Goal: Task Accomplishment & Management: Complete application form

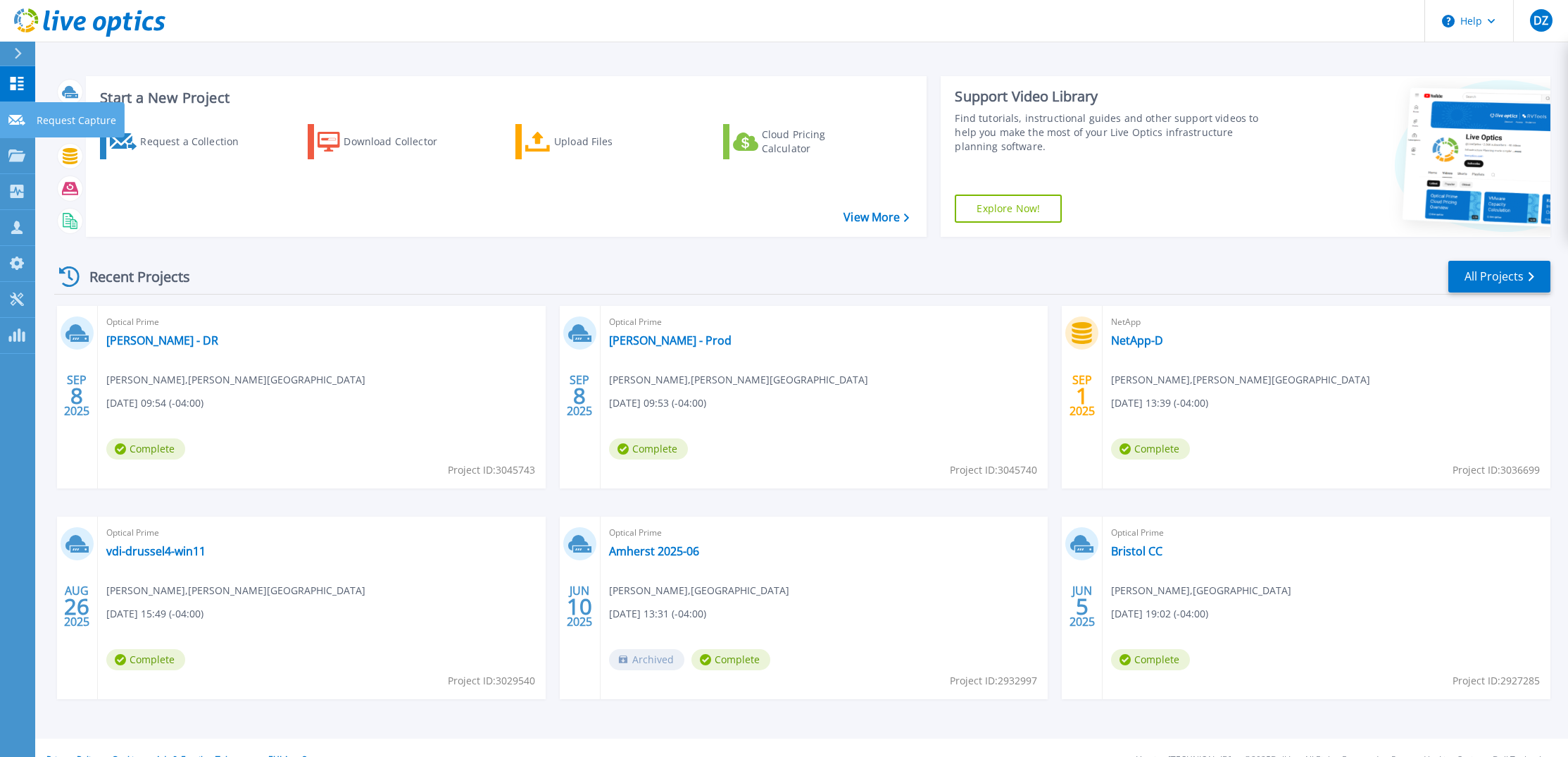
click at [25, 123] on icon at bounding box center [17, 120] width 17 height 10
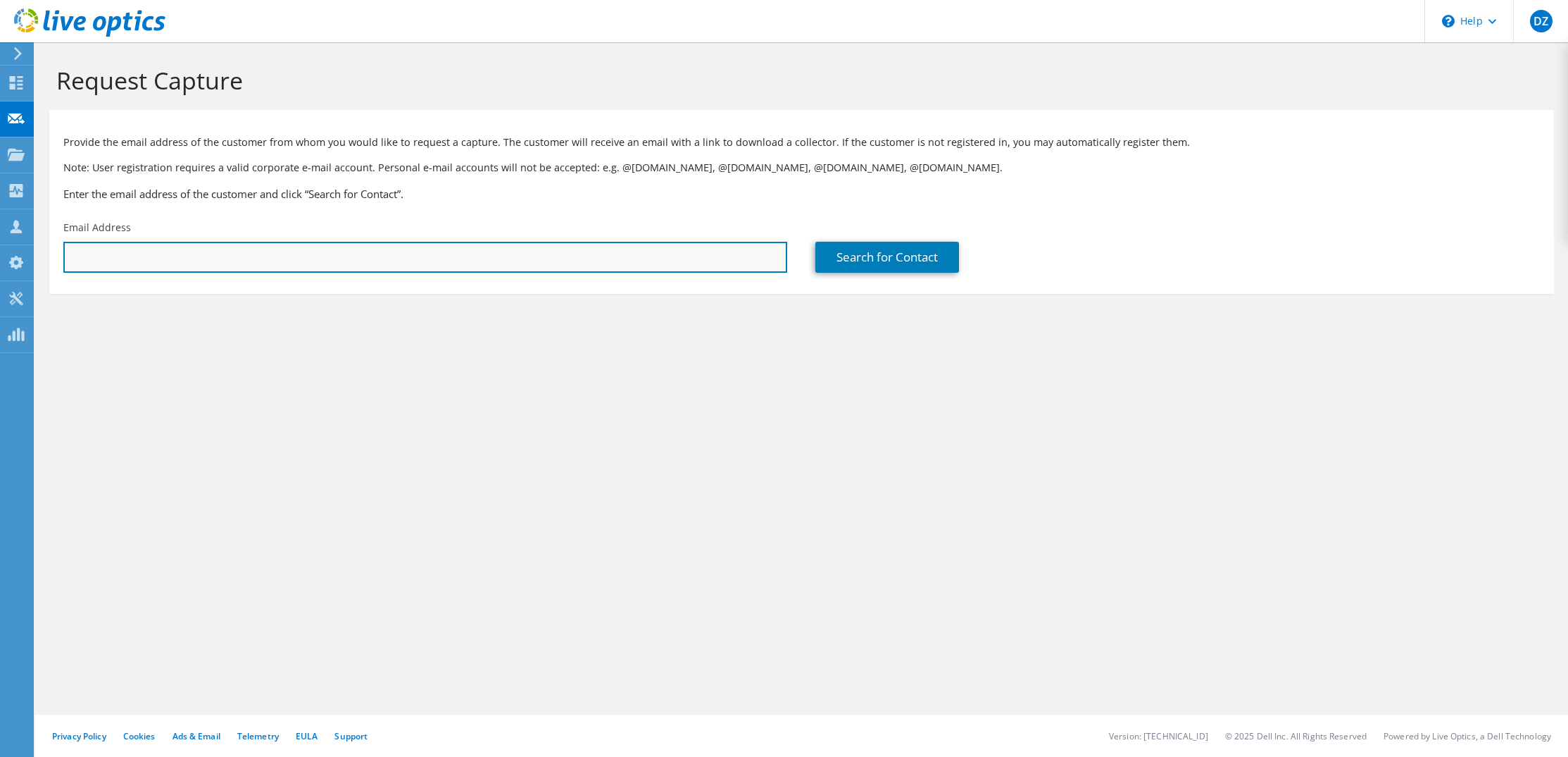
click at [133, 266] on input "text" at bounding box center [425, 257] width 724 height 31
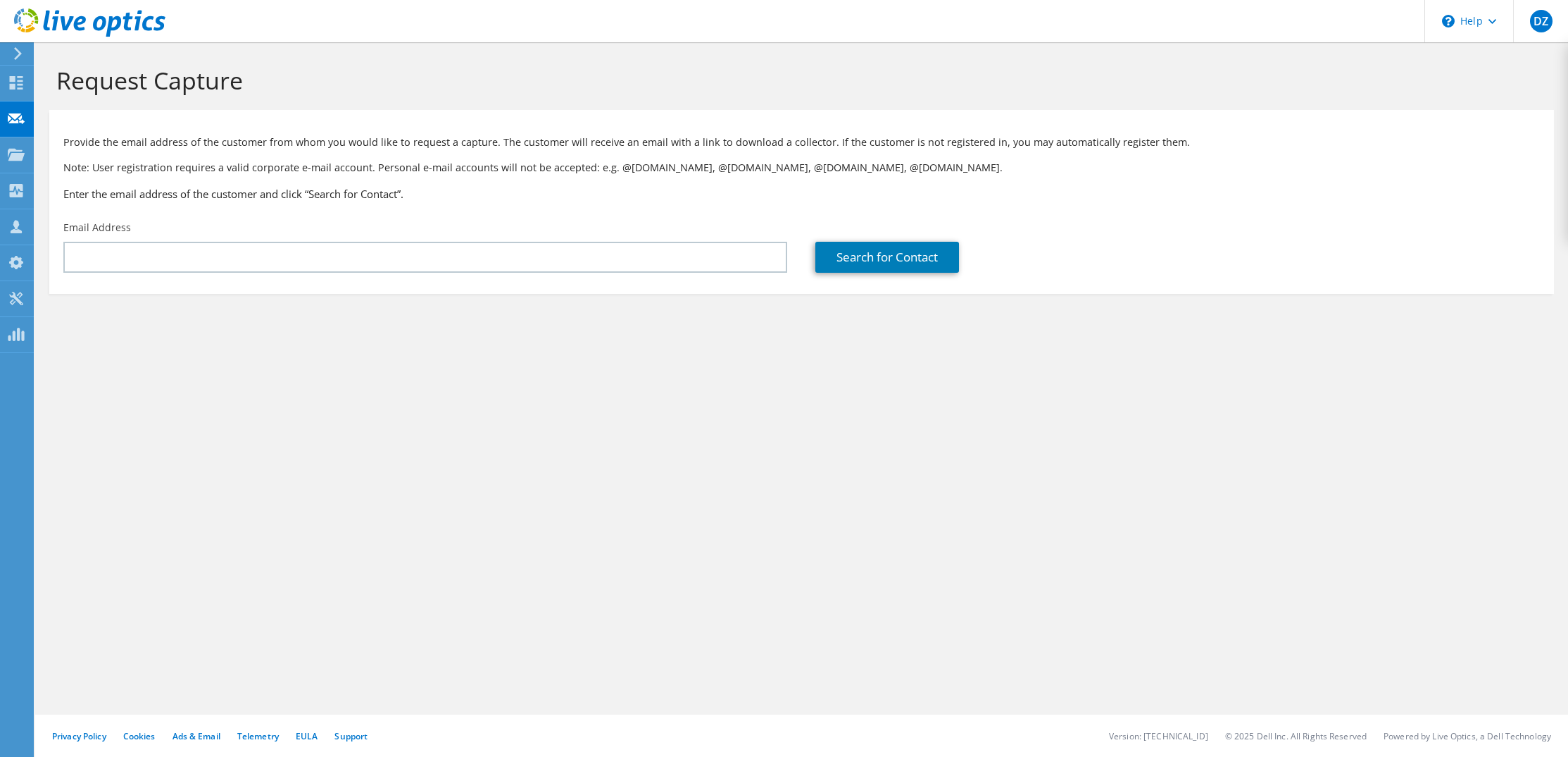
click at [627, 330] on section "Request Capture Provide the email address of the customer from whom you would l…" at bounding box center [801, 203] width 1533 height 322
